Goal: Transaction & Acquisition: Book appointment/travel/reservation

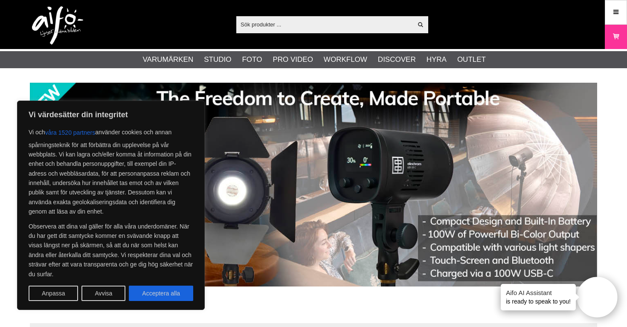
drag, startPoint x: 160, startPoint y: 291, endPoint x: 183, endPoint y: 265, distance: 34.7
click at [160, 290] on button "Acceptera alla" at bounding box center [161, 293] width 64 height 15
checkbox input "true"
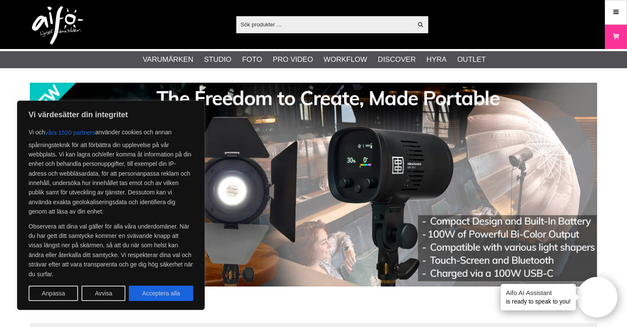
checkbox input "true"
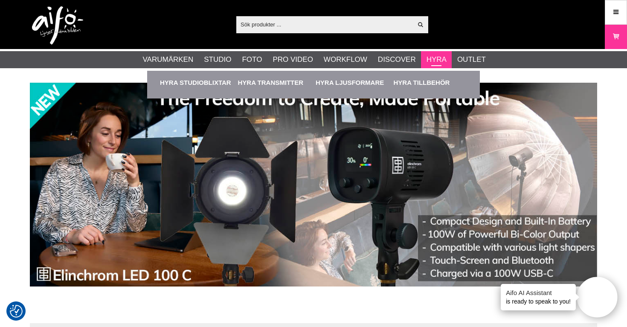
click at [432, 60] on link "Hyra" at bounding box center [437, 59] width 20 height 11
